Goal: Task Accomplishment & Management: Manage account settings

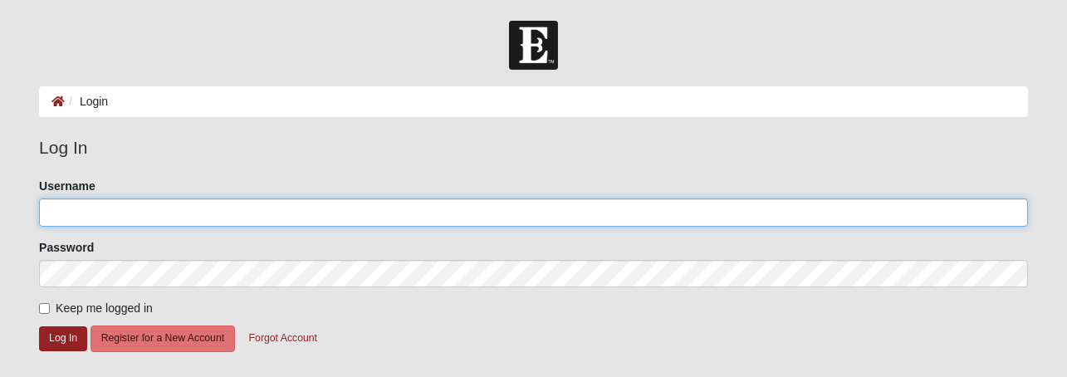
click at [113, 213] on input "Username" at bounding box center [533, 213] width 989 height 28
type input "[PERSON_NAME][EMAIL_ADDRESS][DOMAIN_NAME]"
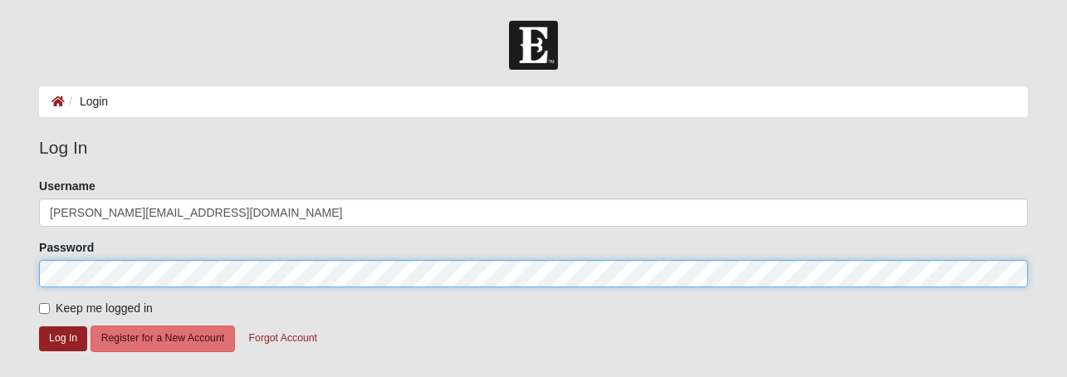
click at [24, 255] on form "Log In Login Login Error Log In Please correct the following: Username rick@stn…" at bounding box center [533, 334] width 1067 height 626
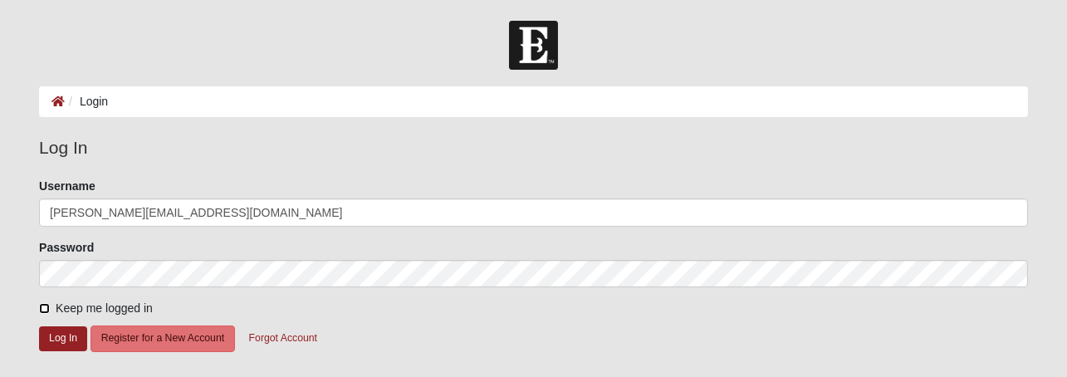
click at [45, 307] on input "Keep me logged in" at bounding box center [44, 308] width 11 height 11
checkbox input "true"
click at [54, 338] on button "Log In" at bounding box center [63, 338] width 48 height 24
click at [64, 341] on button "Log In" at bounding box center [63, 338] width 48 height 24
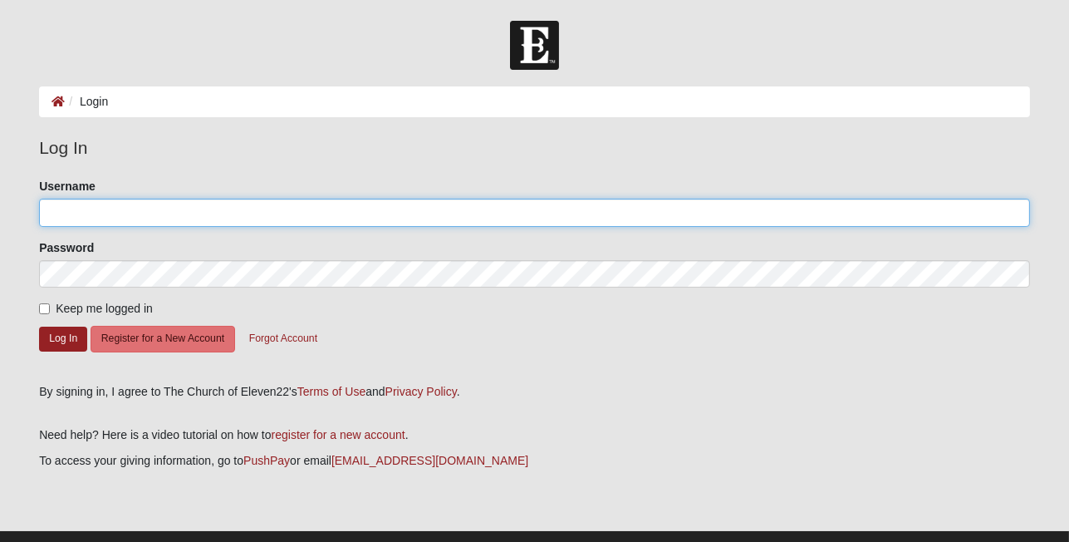
type input "[PERSON_NAME][EMAIL_ADDRESS][DOMAIN_NAME]"
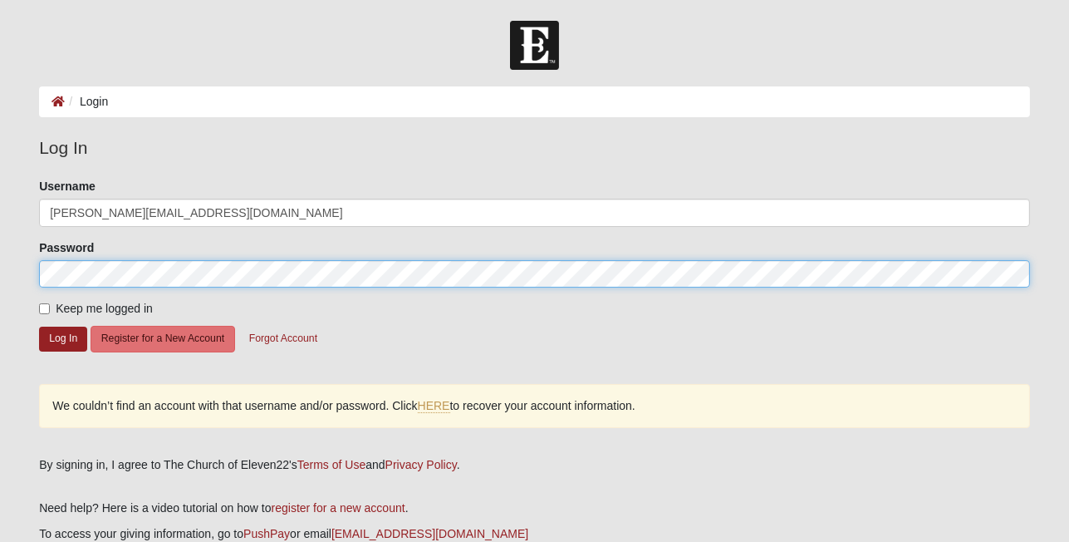
click at [0, 267] on form "Log In Login Login Error Log In Please correct the following: Username [PERSON_…" at bounding box center [534, 334] width 1069 height 626
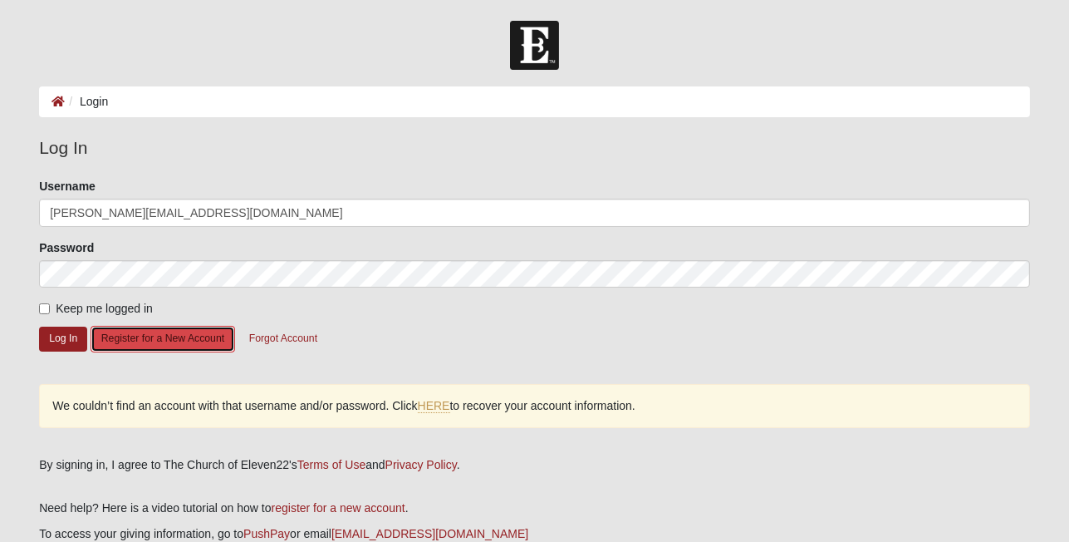
click at [154, 344] on button "Register for a New Account" at bounding box center [163, 339] width 145 height 26
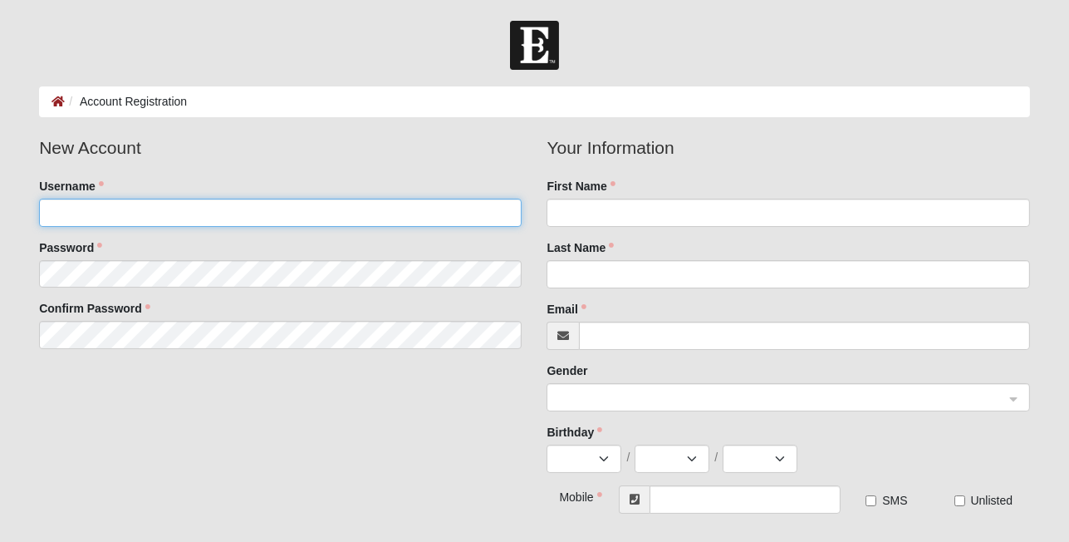
click at [134, 209] on input "Username" at bounding box center [280, 213] width 483 height 28
drag, startPoint x: 86, startPoint y: 209, endPoint x: 0, endPoint y: 197, distance: 86.5
click at [0, 197] on form "Log In Account Registration Account Registration Error Please correct the follo…" at bounding box center [534, 437] width 1069 height 832
type input "Rick.Stanford"
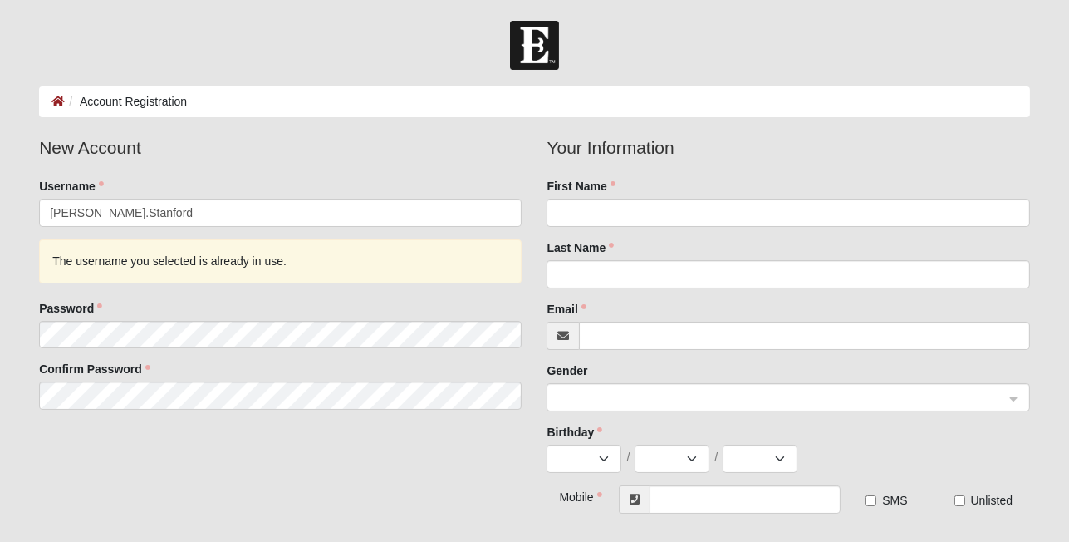
click at [942, 15] on body "Log In Account Registration Account Registration Error Please correct the follo…" at bounding box center [534, 426] width 1069 height 853
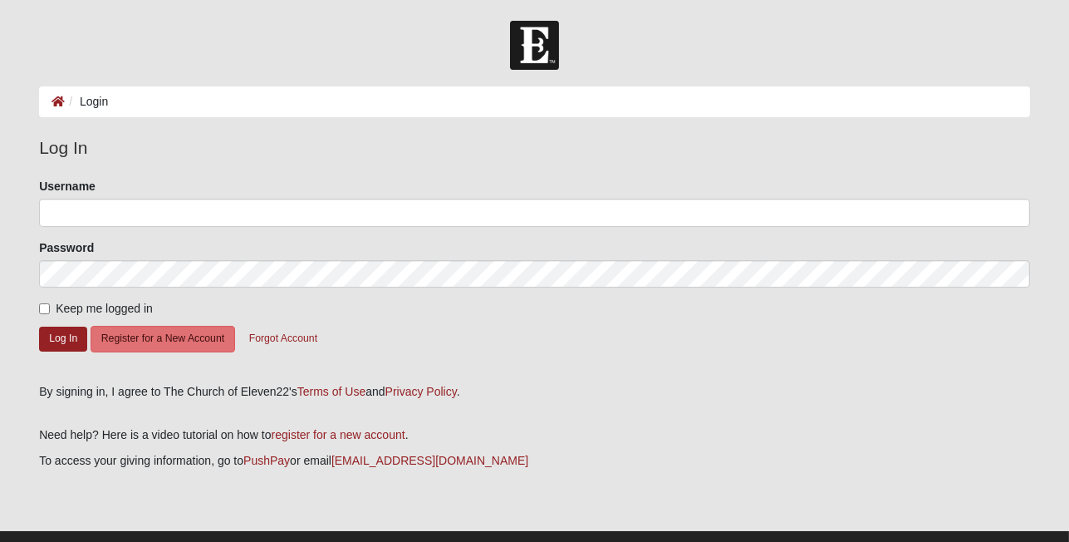
click at [610, 94] on ol "Login" at bounding box center [534, 101] width 991 height 31
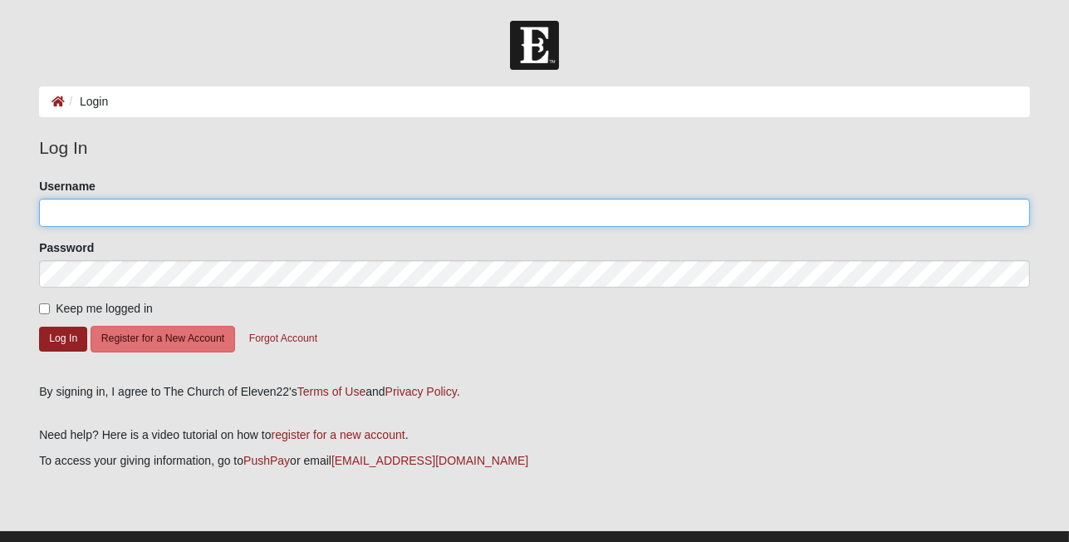
click at [181, 204] on input "Username" at bounding box center [534, 213] width 991 height 28
type input "rick@stn4d.com"
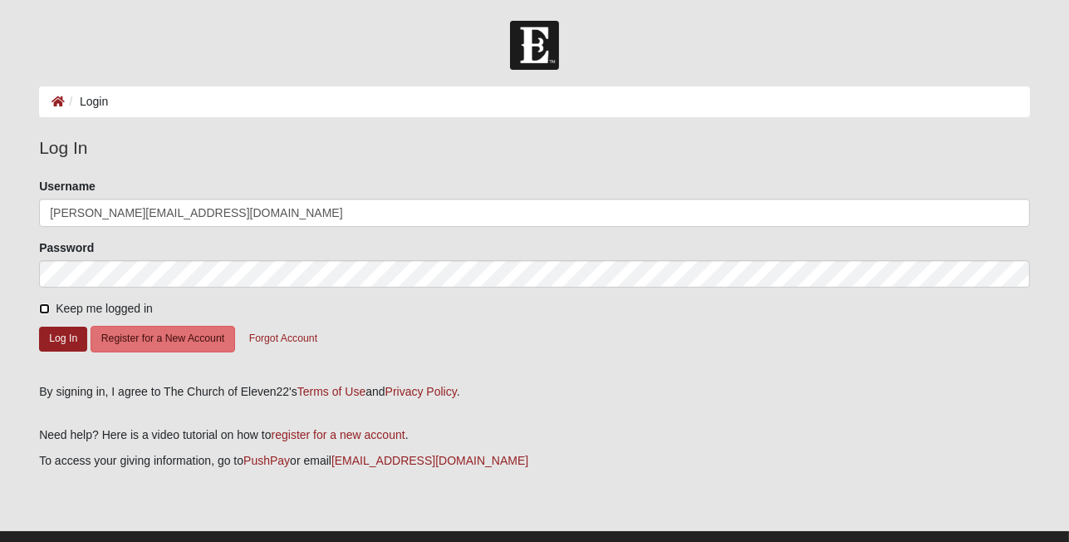
click at [45, 306] on input "Keep me logged in" at bounding box center [44, 308] width 11 height 11
checkbox input "true"
click at [61, 342] on button "Log In" at bounding box center [63, 338] width 48 height 24
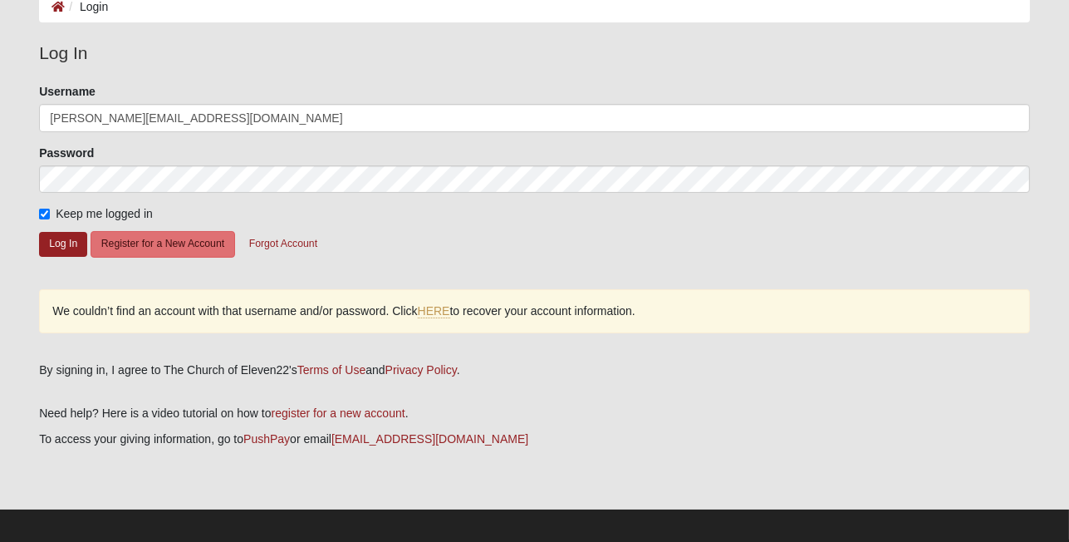
scroll to position [103, 0]
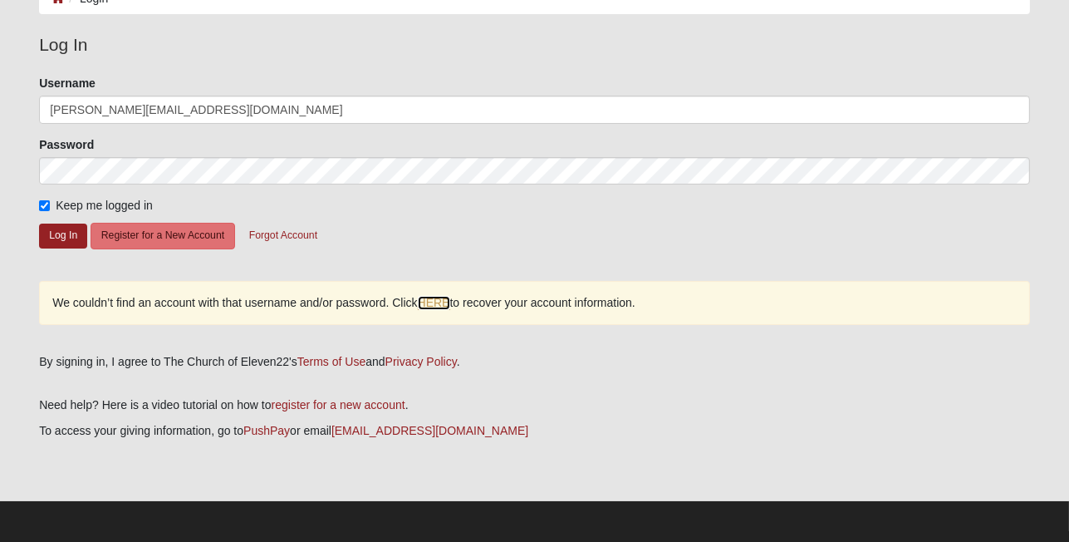
click at [438, 300] on link "HERE" at bounding box center [434, 303] width 32 height 14
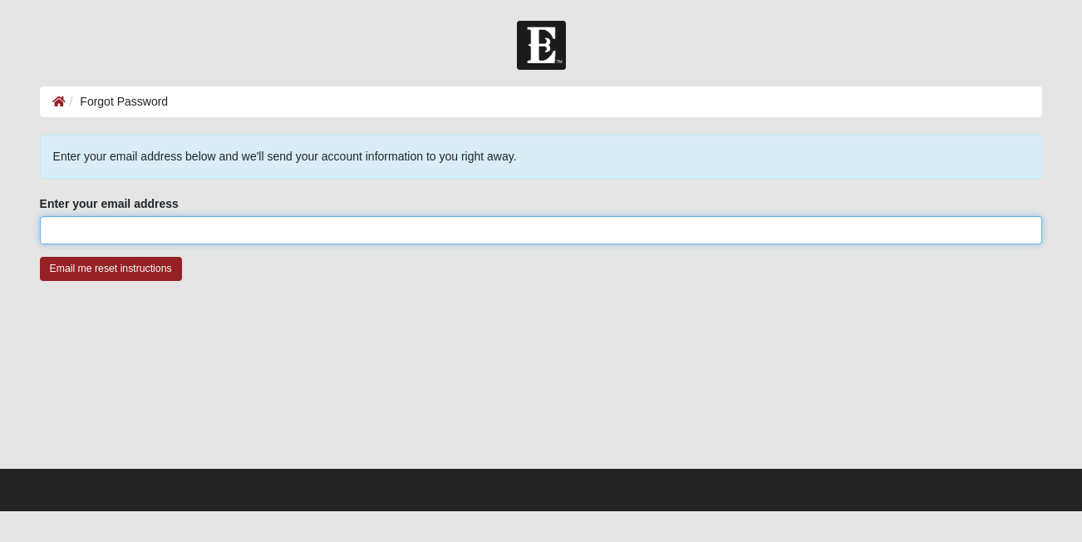
click at [76, 236] on input "Enter your email address" at bounding box center [541, 230] width 1003 height 28
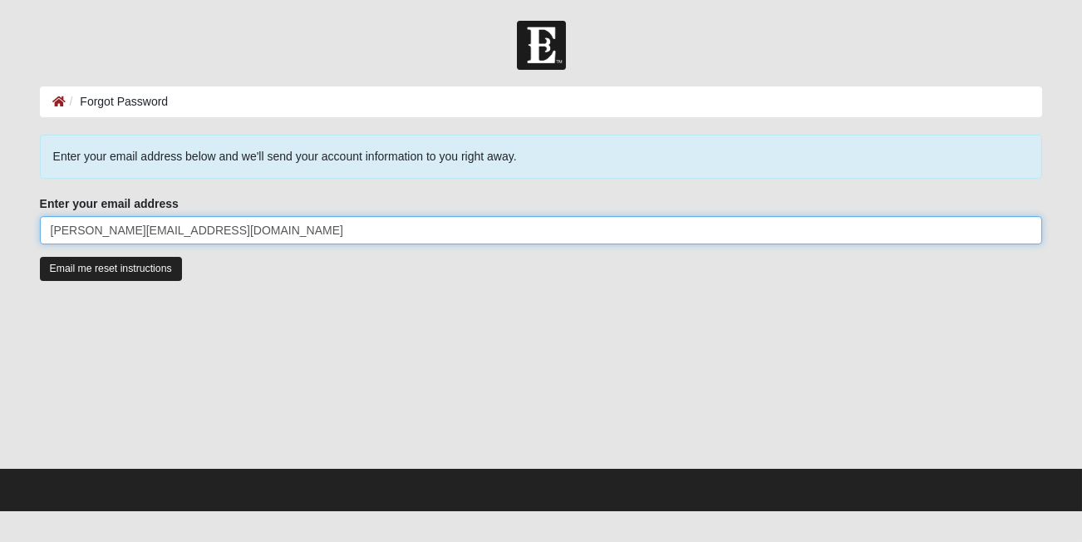
type input "[PERSON_NAME][EMAIL_ADDRESS][DOMAIN_NAME]"
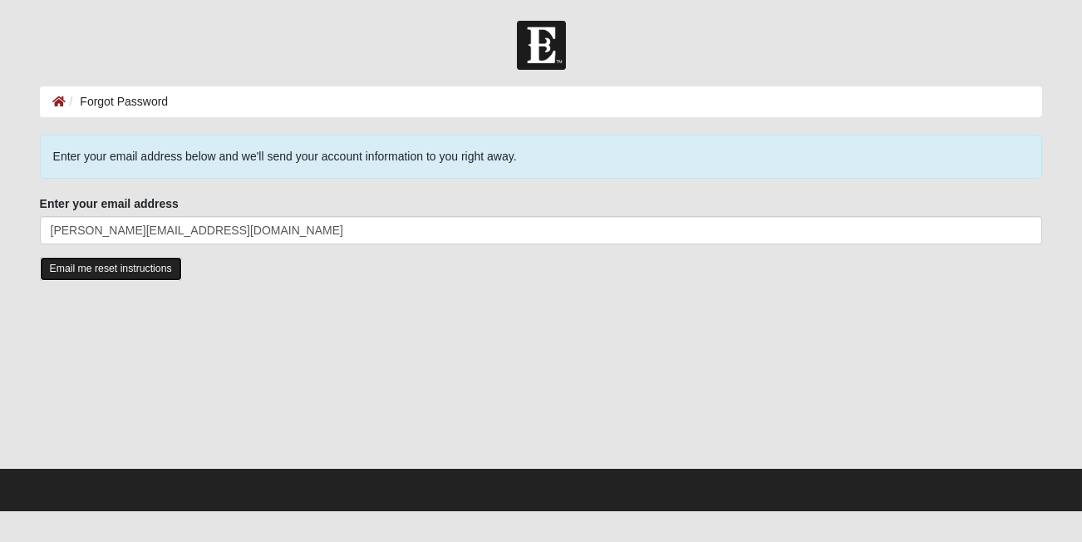
click at [142, 258] on input "Email me reset instructions" at bounding box center [111, 269] width 142 height 24
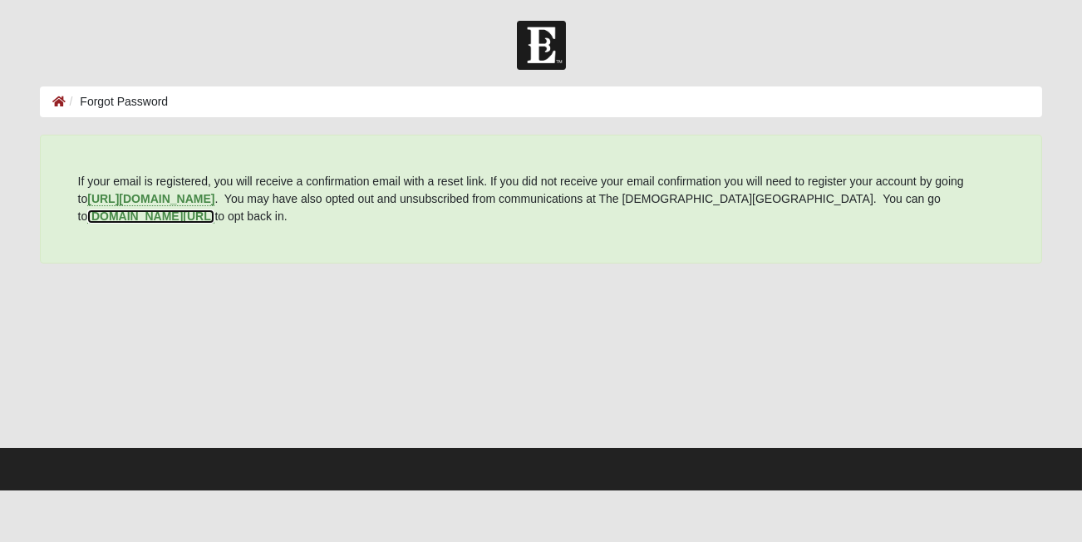
click at [214, 209] on b "my.coe22.com/resubscribe" at bounding box center [150, 215] width 127 height 13
